Goal: Navigation & Orientation: Understand site structure

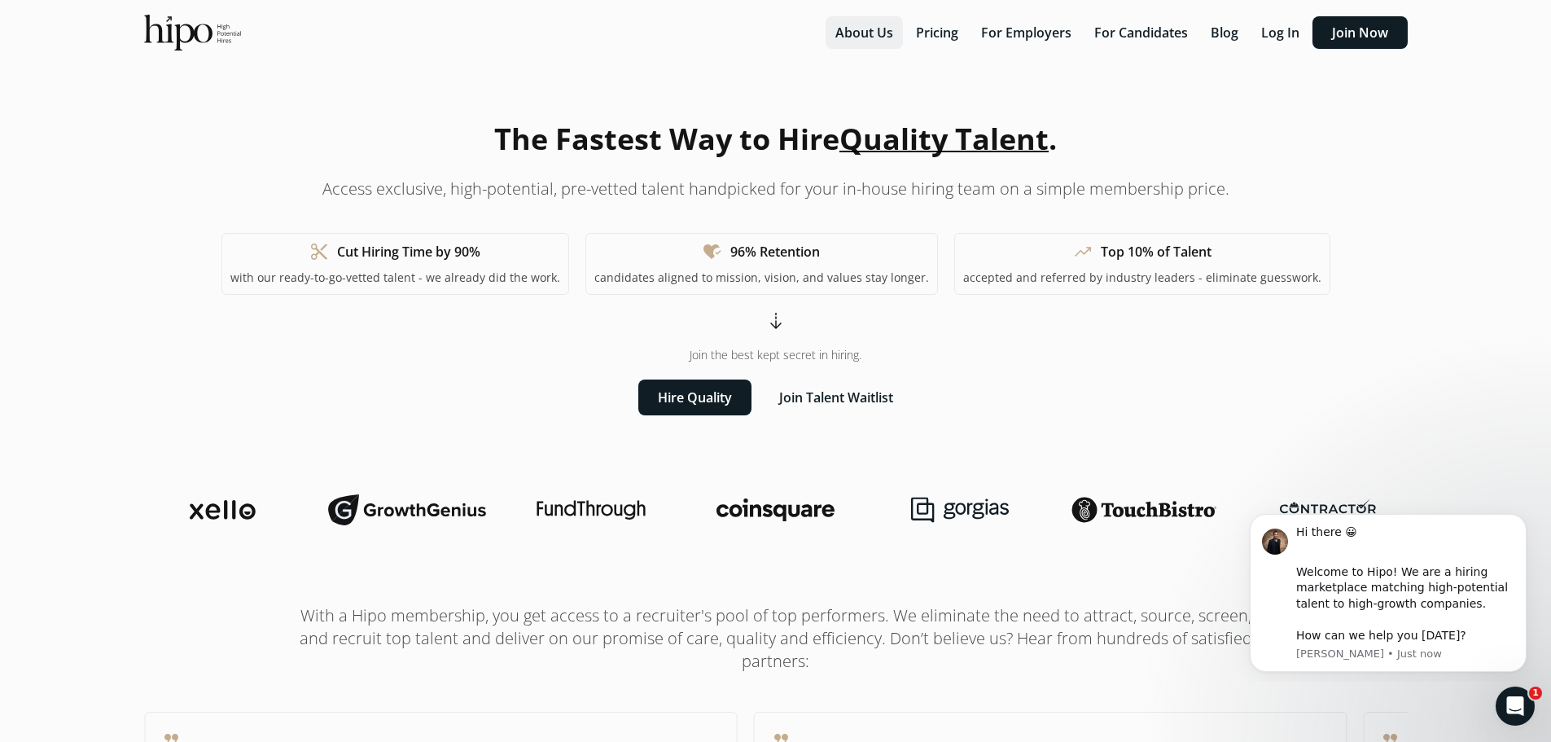
click at [874, 28] on button "About Us" at bounding box center [864, 32] width 77 height 33
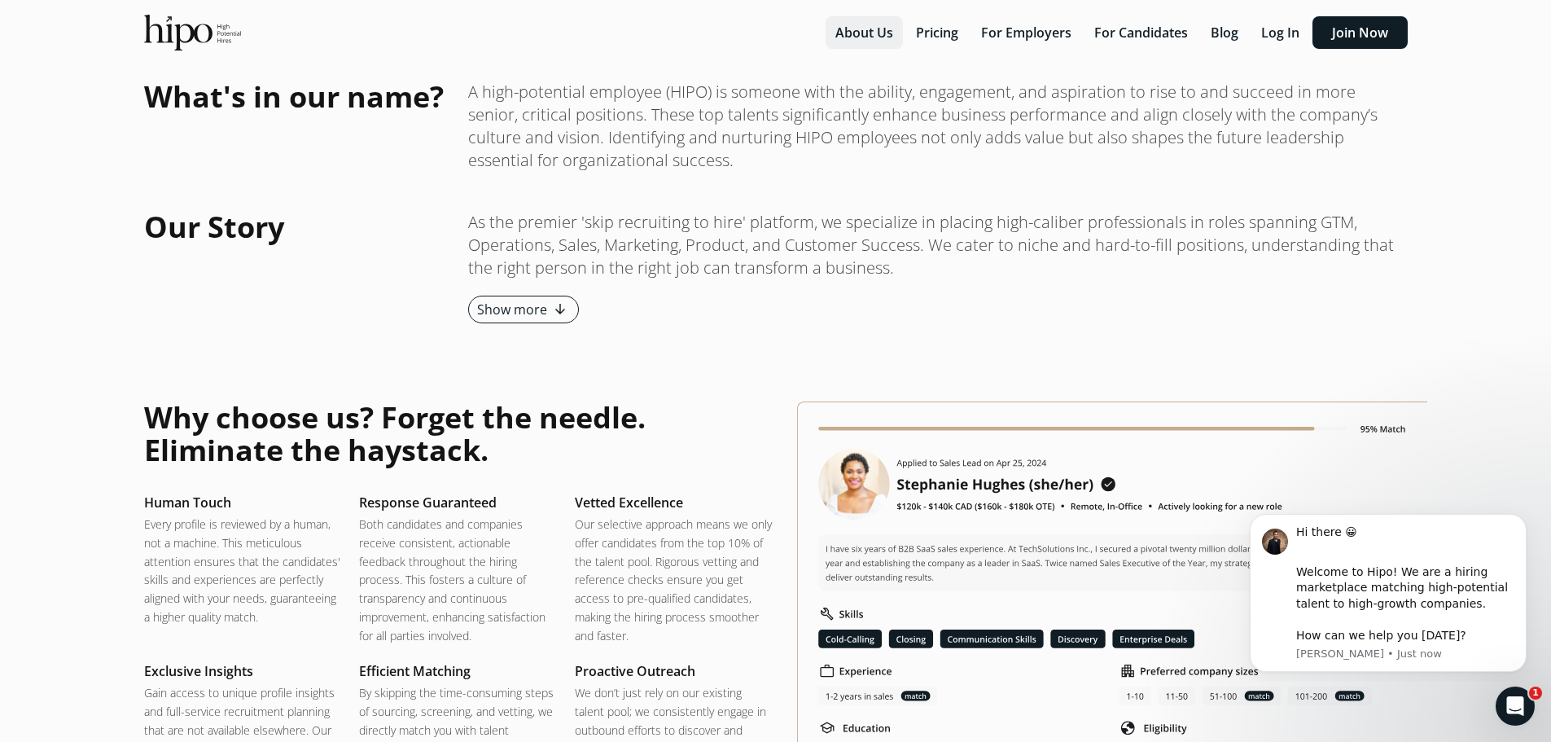
scroll to position [1795, 0]
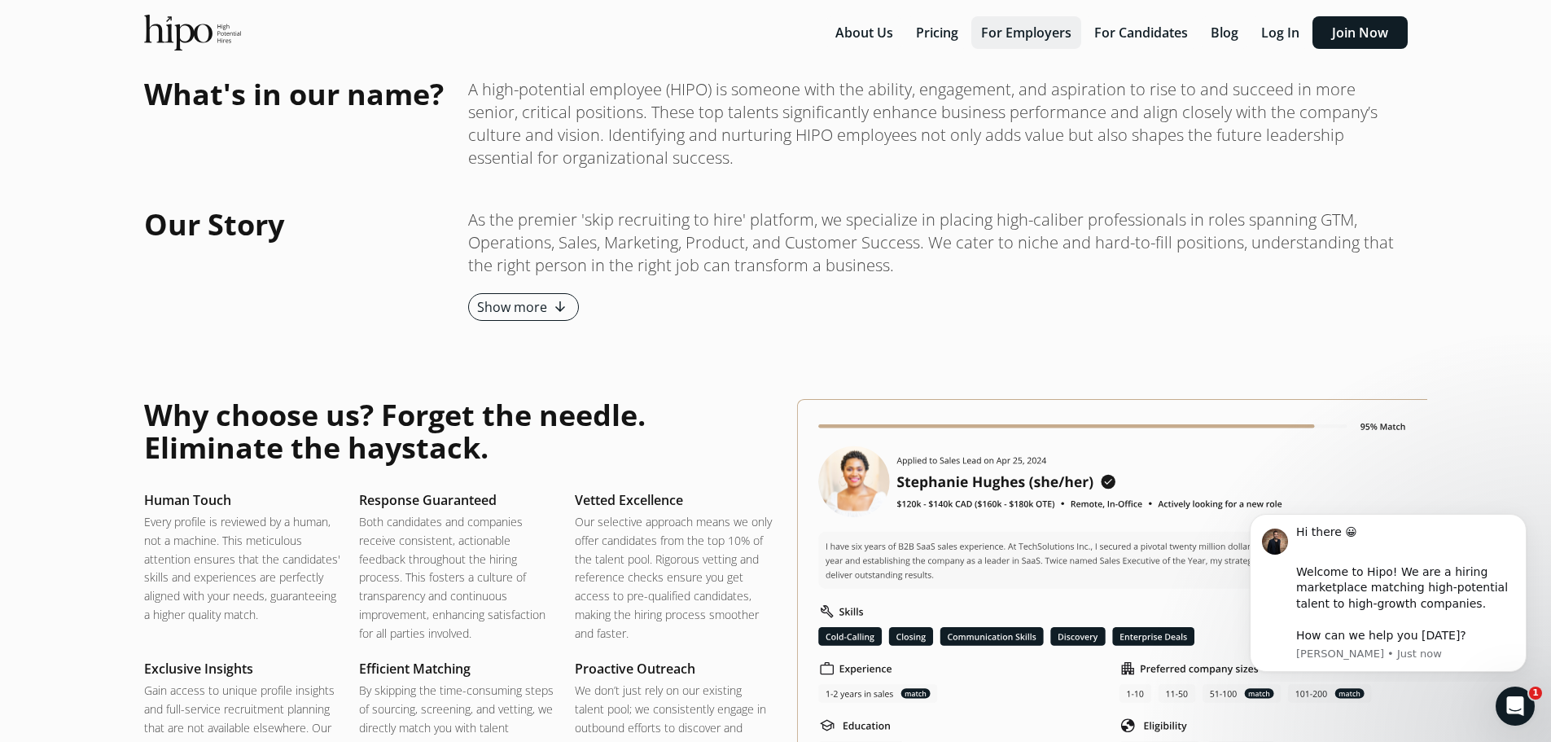
click at [1041, 43] on button "For Employers" at bounding box center [1026, 32] width 110 height 33
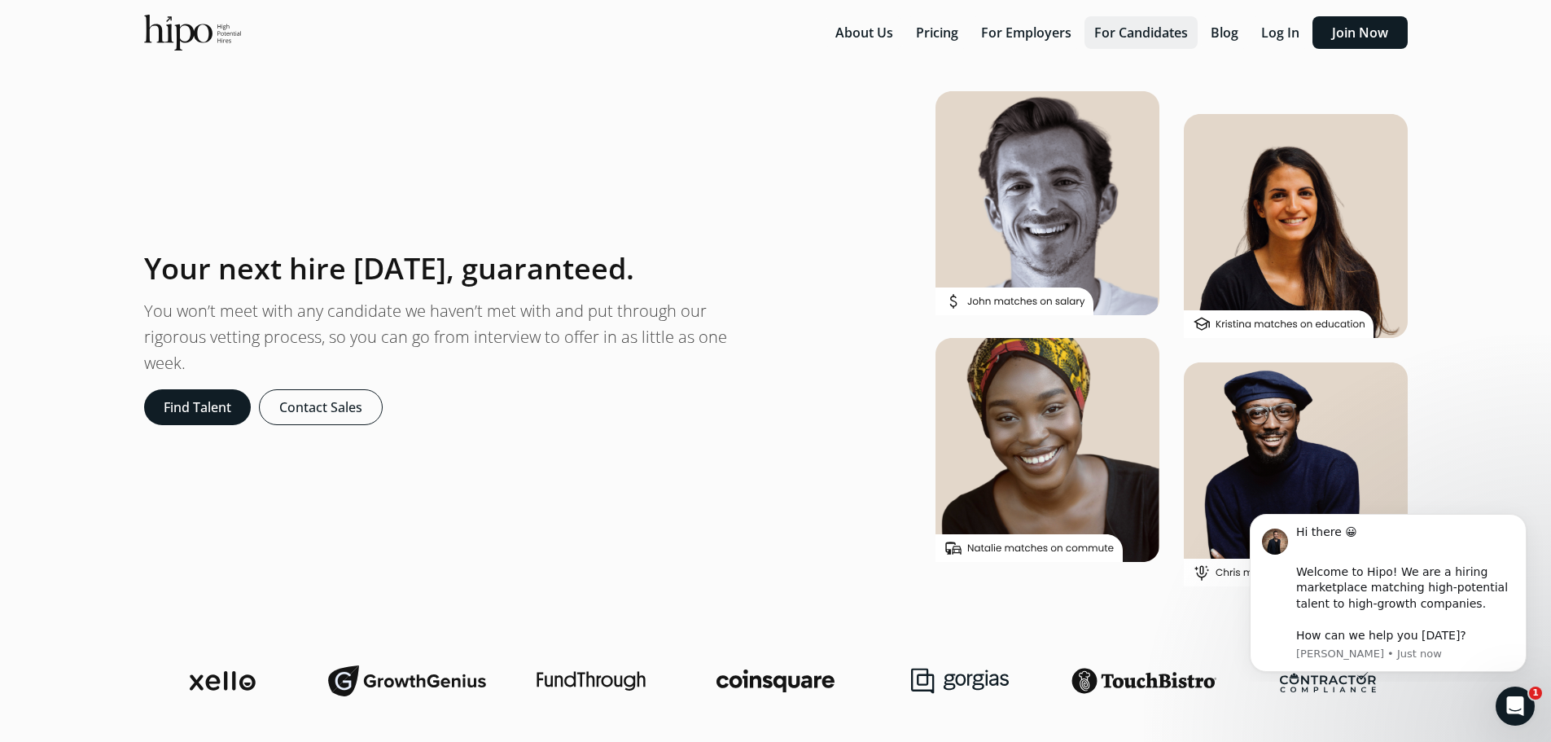
click at [1152, 46] on button "For Candidates" at bounding box center [1141, 32] width 113 height 33
